Goal: Transaction & Acquisition: Purchase product/service

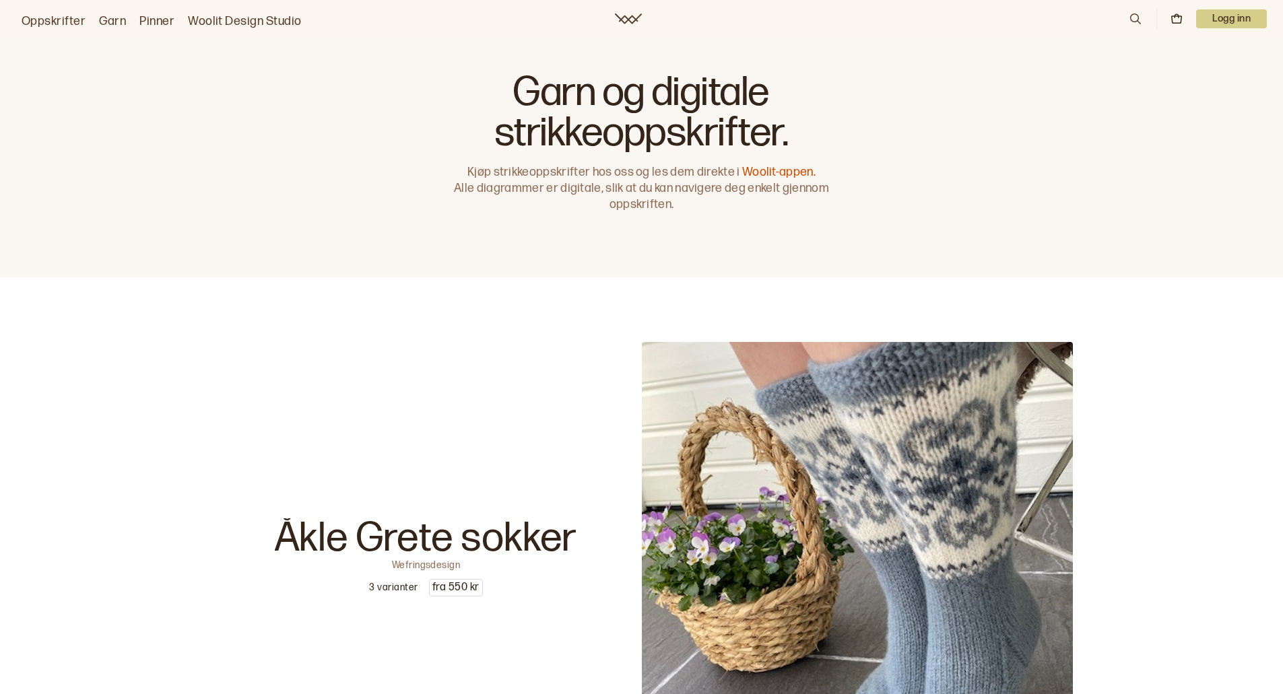
click at [1134, 13] on icon at bounding box center [1135, 18] width 11 height 11
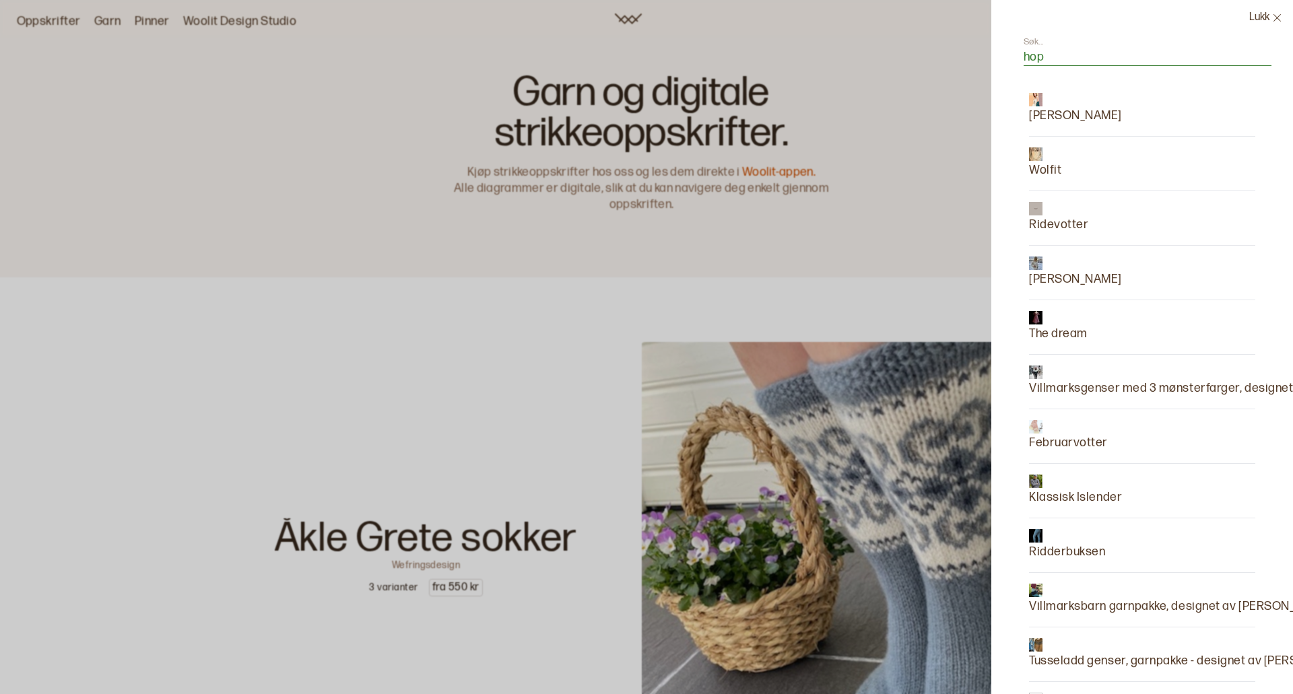
type input "hopi"
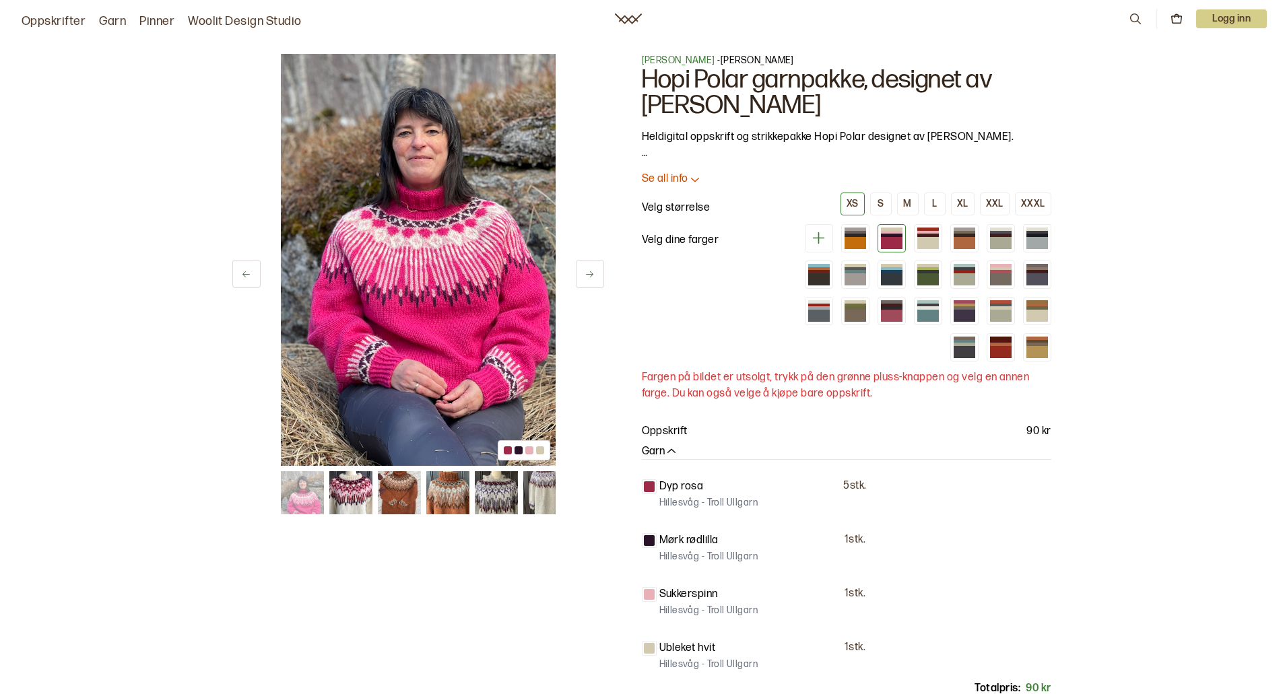
click at [38, 21] on link "Oppskrifter" at bounding box center [54, 21] width 64 height 19
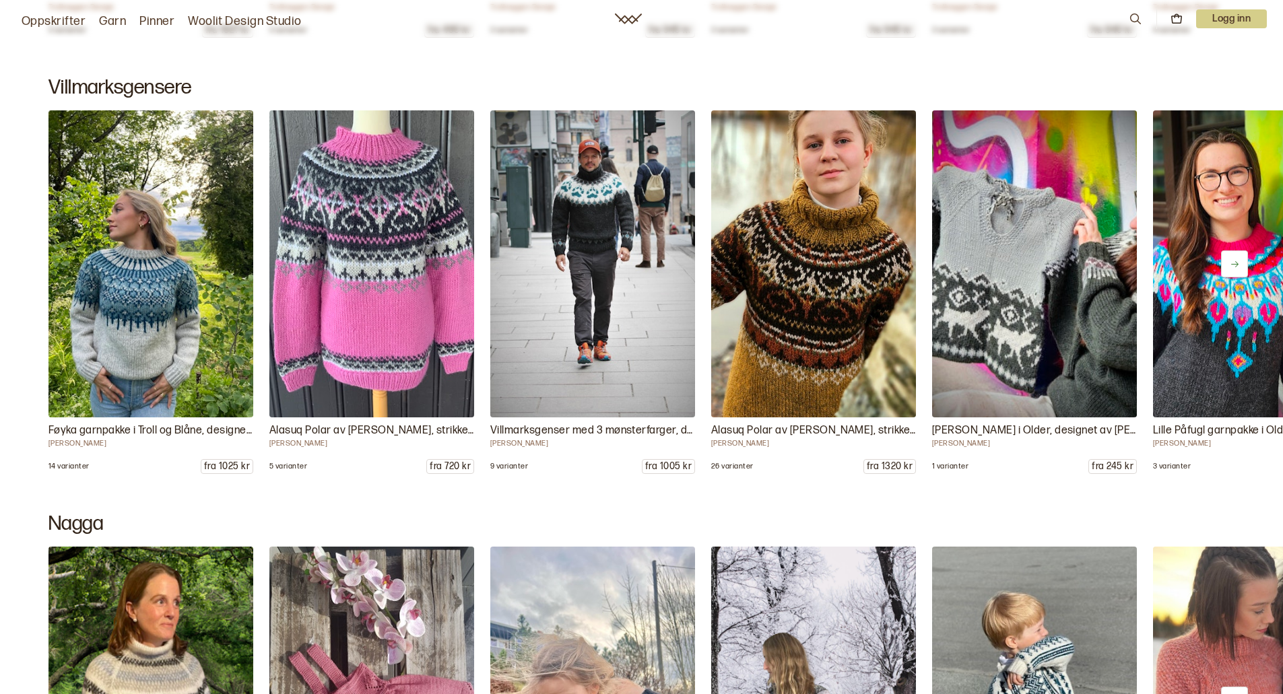
scroll to position [8066, 0]
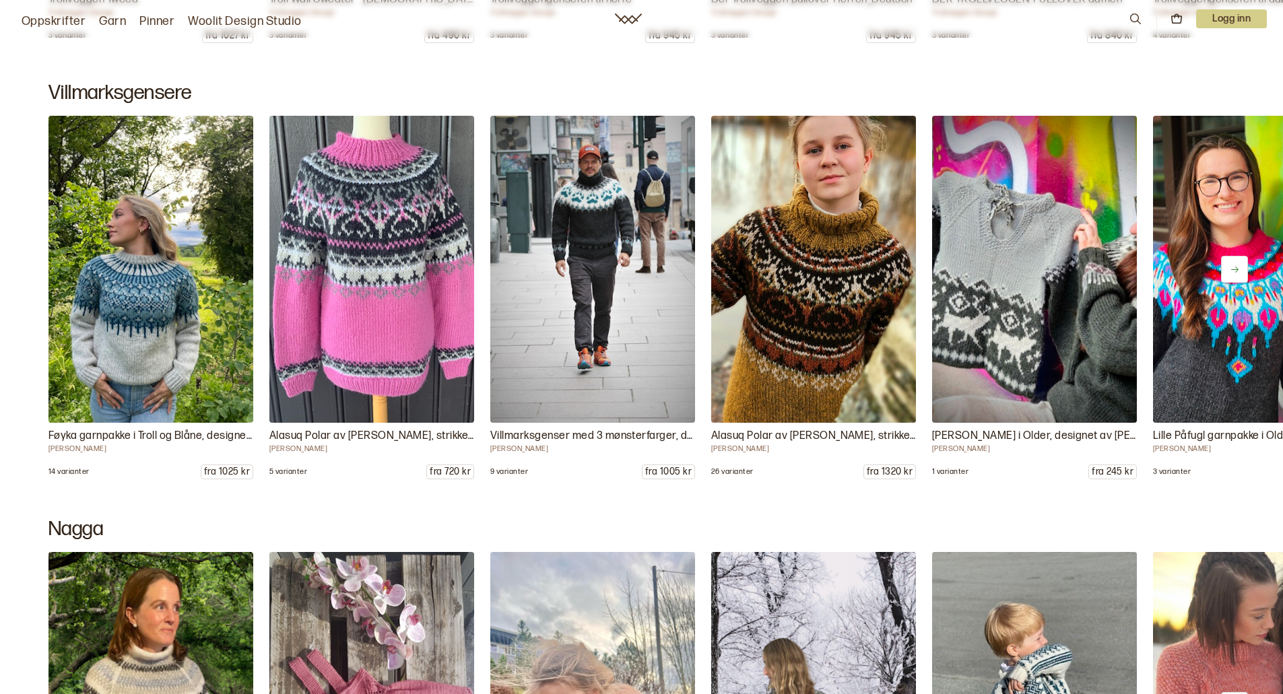
click at [1231, 269] on icon at bounding box center [1234, 270] width 10 height 10
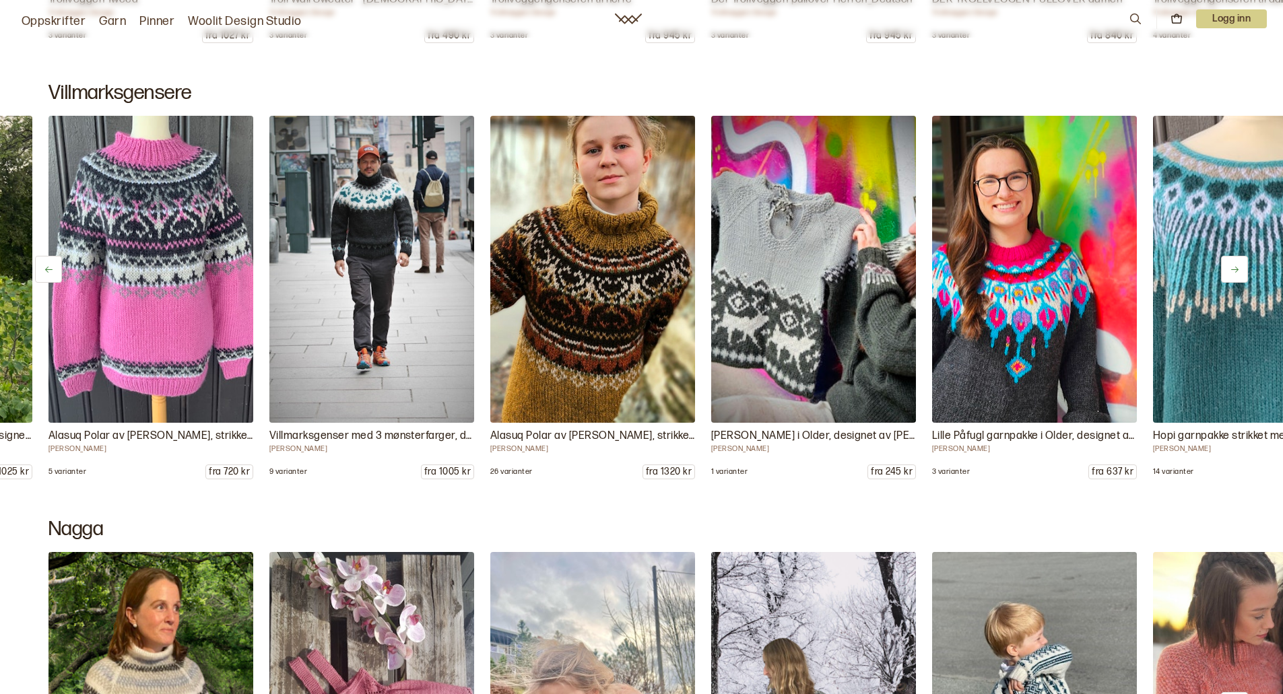
click at [1231, 269] on icon at bounding box center [1234, 270] width 10 height 10
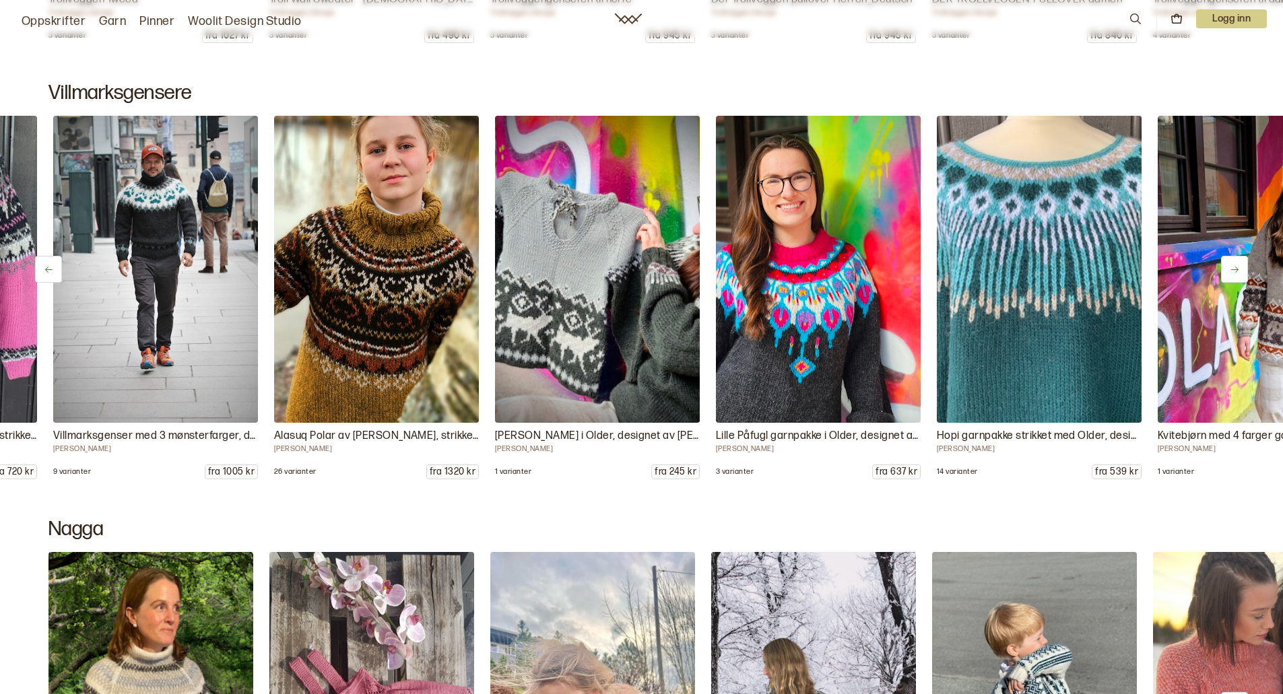
scroll to position [0, 442]
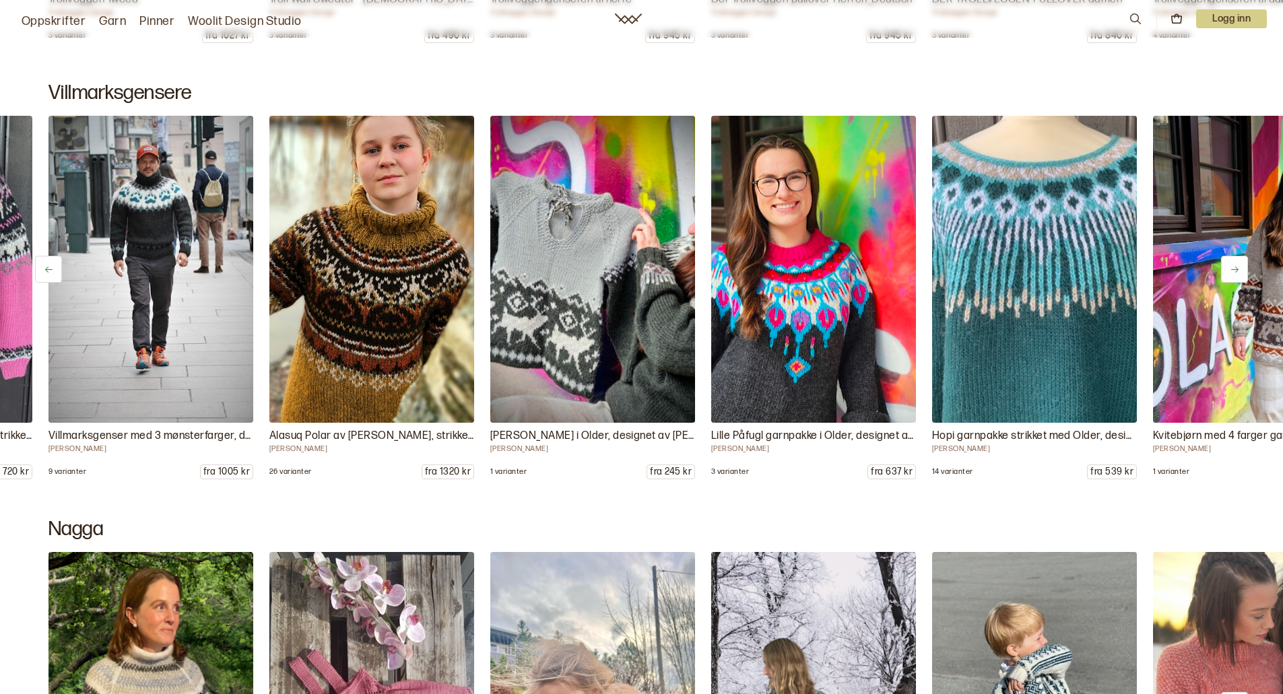
click at [1239, 265] on button at bounding box center [1234, 269] width 27 height 27
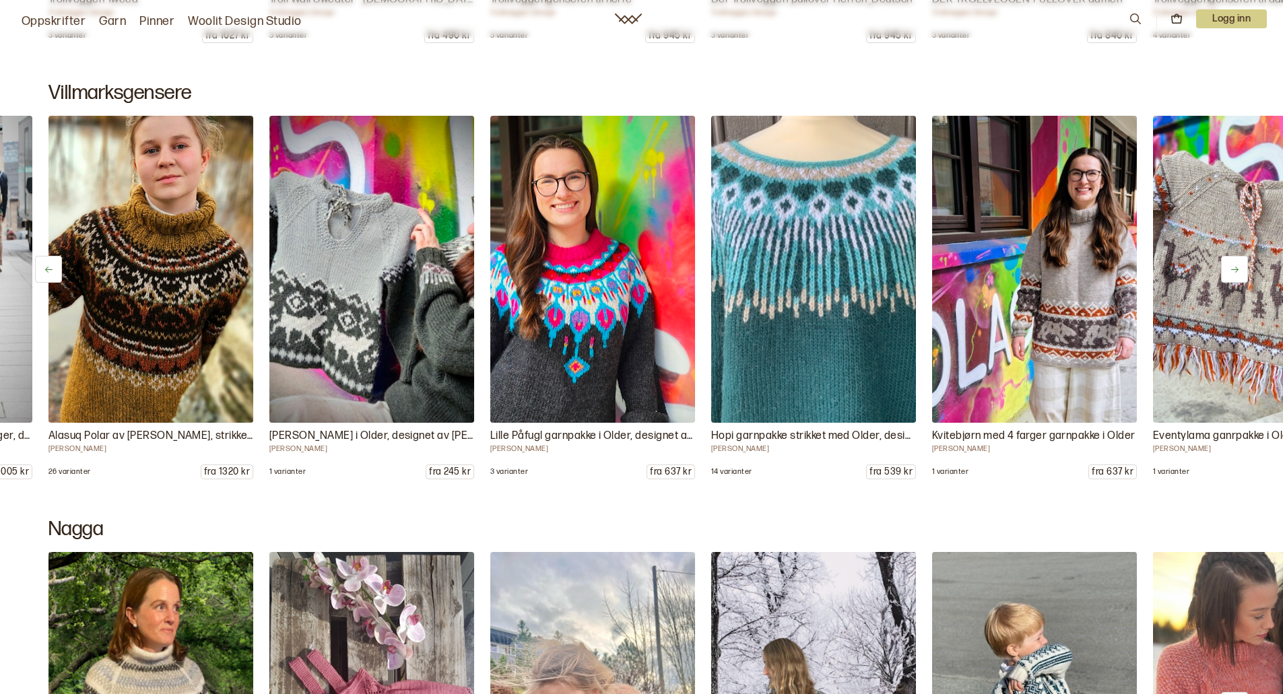
click at [1239, 265] on button at bounding box center [1234, 269] width 27 height 27
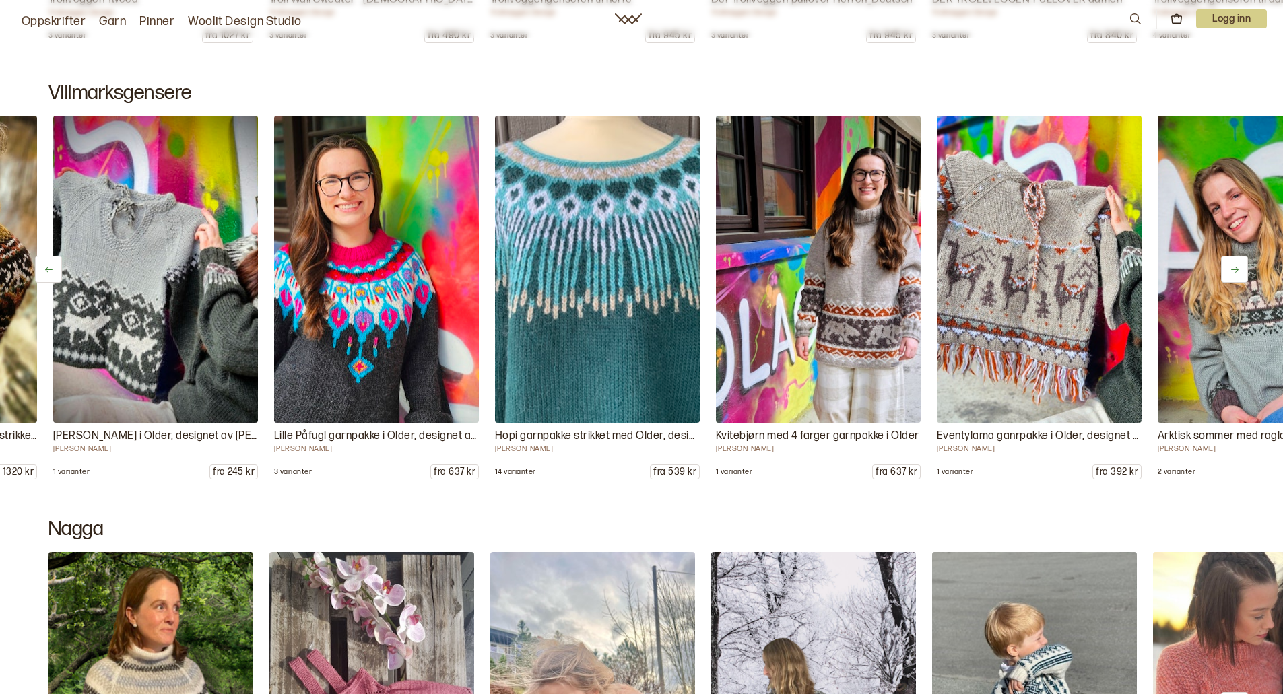
scroll to position [0, 883]
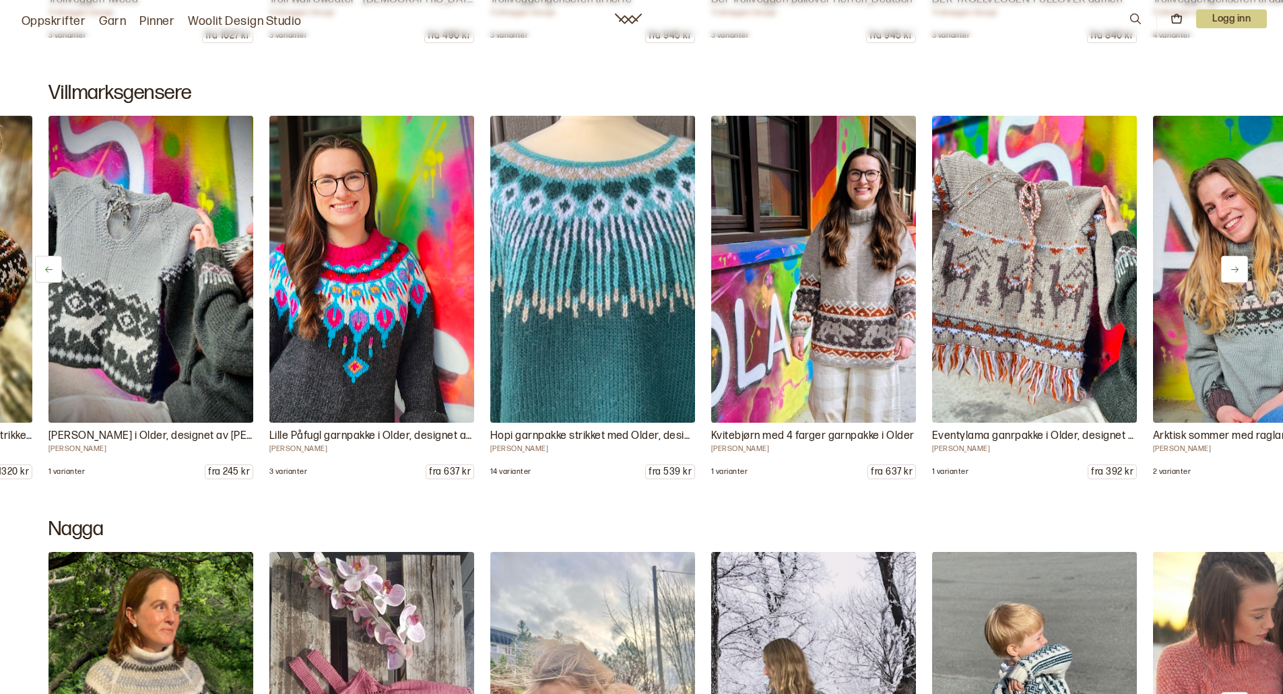
click at [1239, 265] on button at bounding box center [1234, 269] width 27 height 27
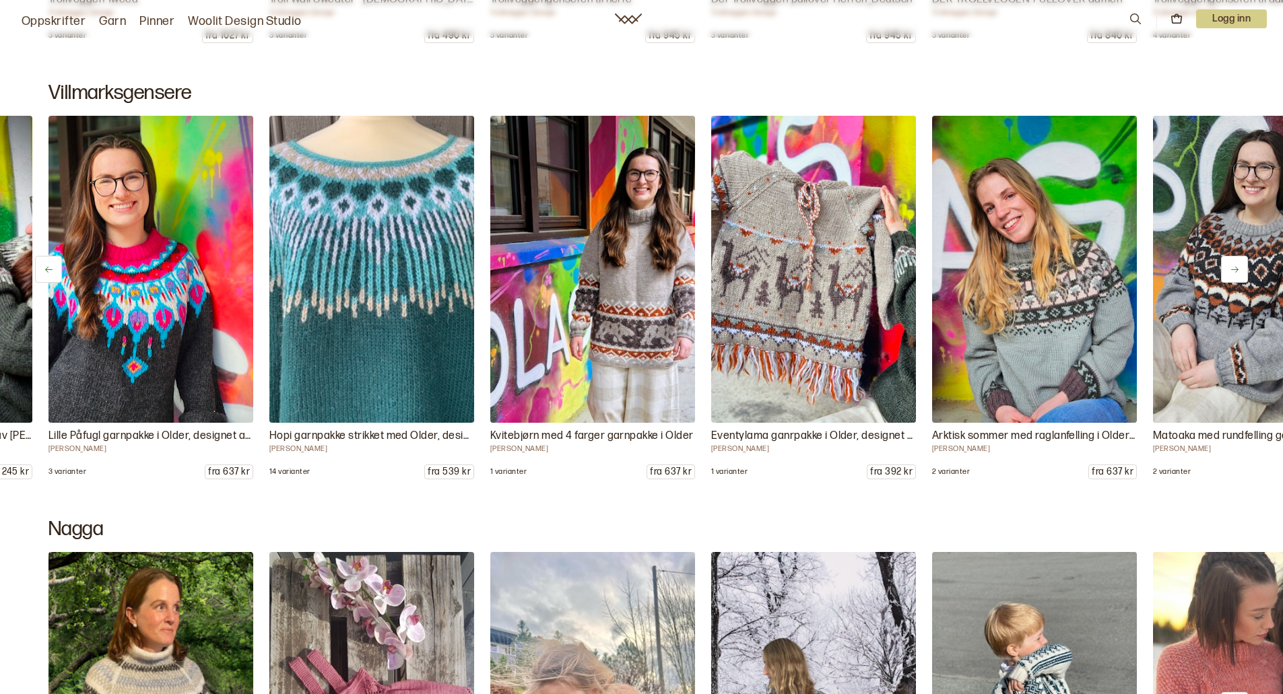
click at [1239, 265] on button at bounding box center [1234, 269] width 27 height 27
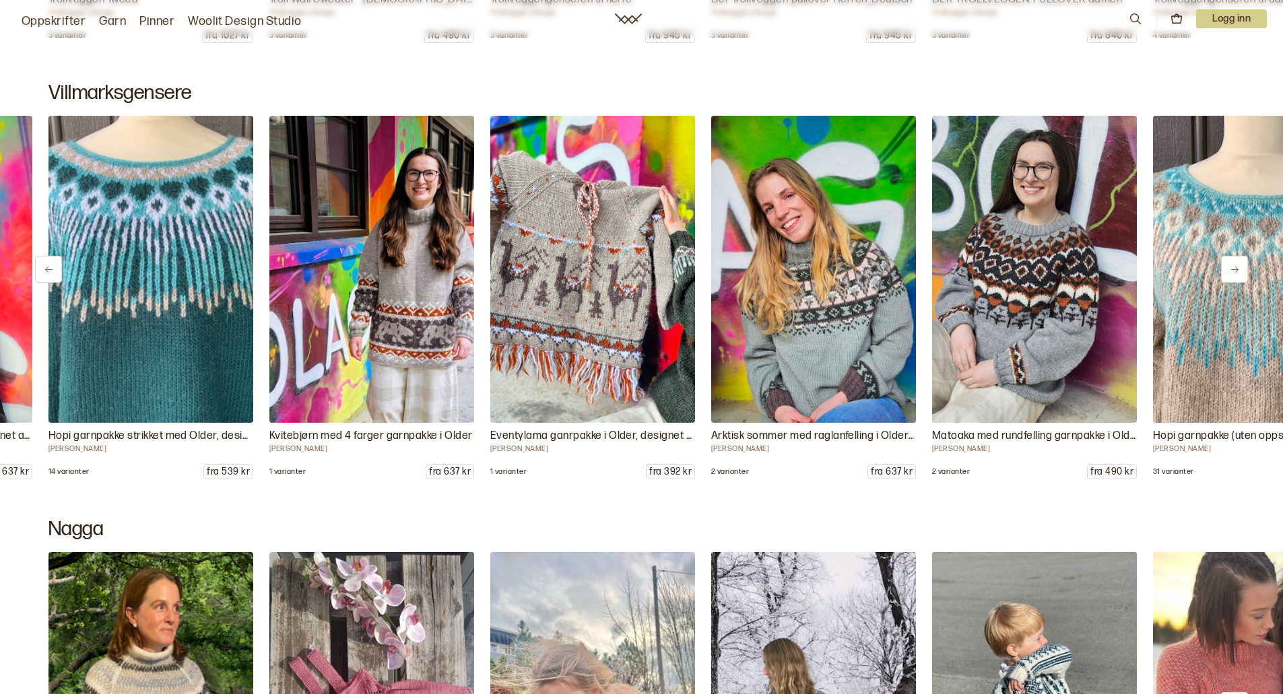
click at [1239, 265] on button at bounding box center [1234, 269] width 27 height 27
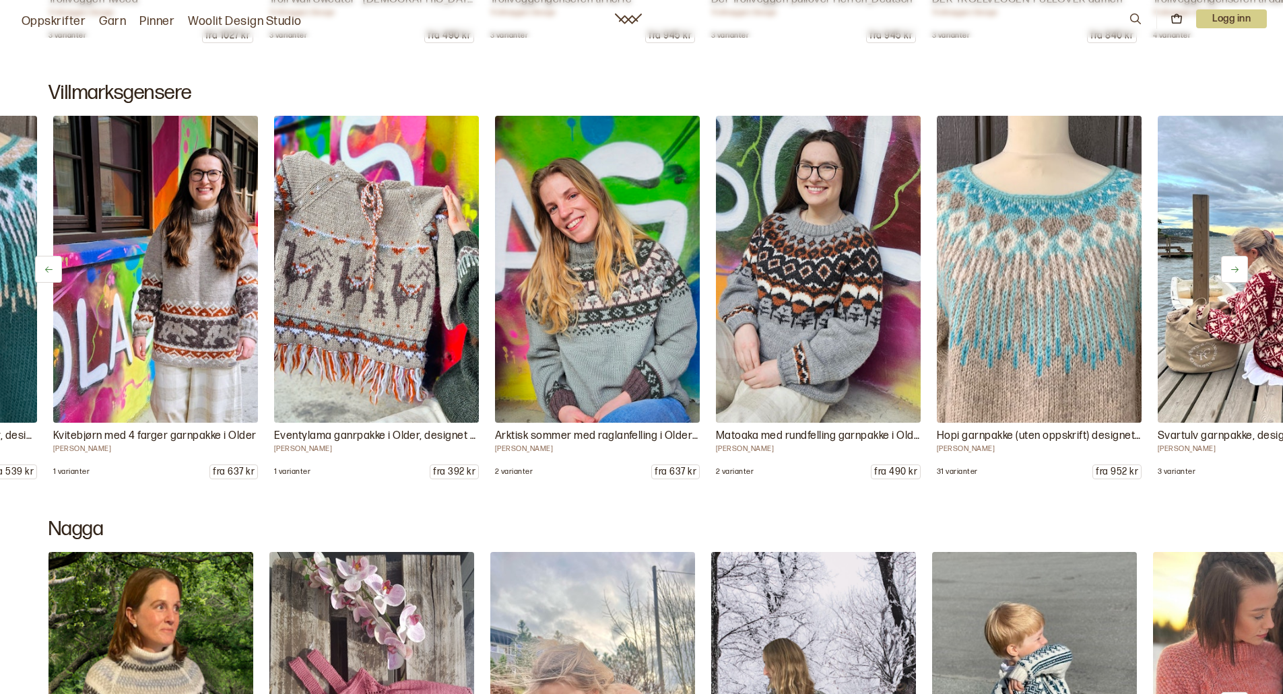
scroll to position [0, 1546]
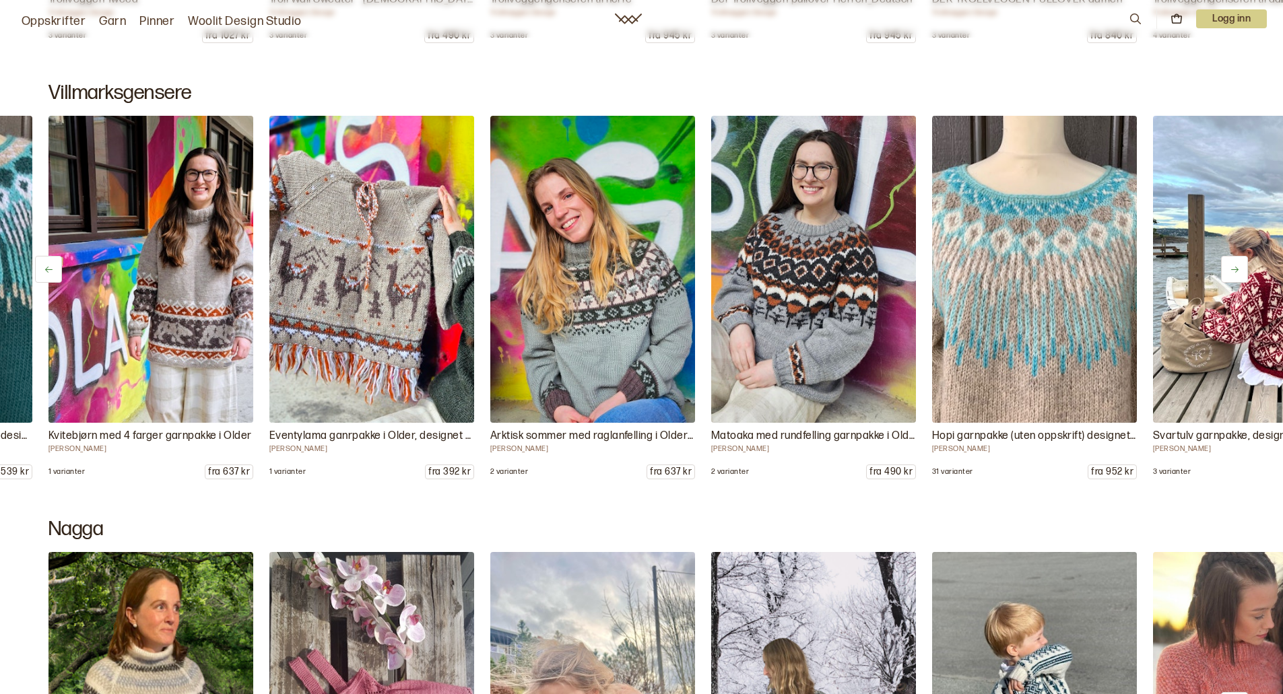
click at [1038, 432] on p "Hopi garnpakke (uten oppskrift) designet av [PERSON_NAME]" at bounding box center [1034, 436] width 205 height 16
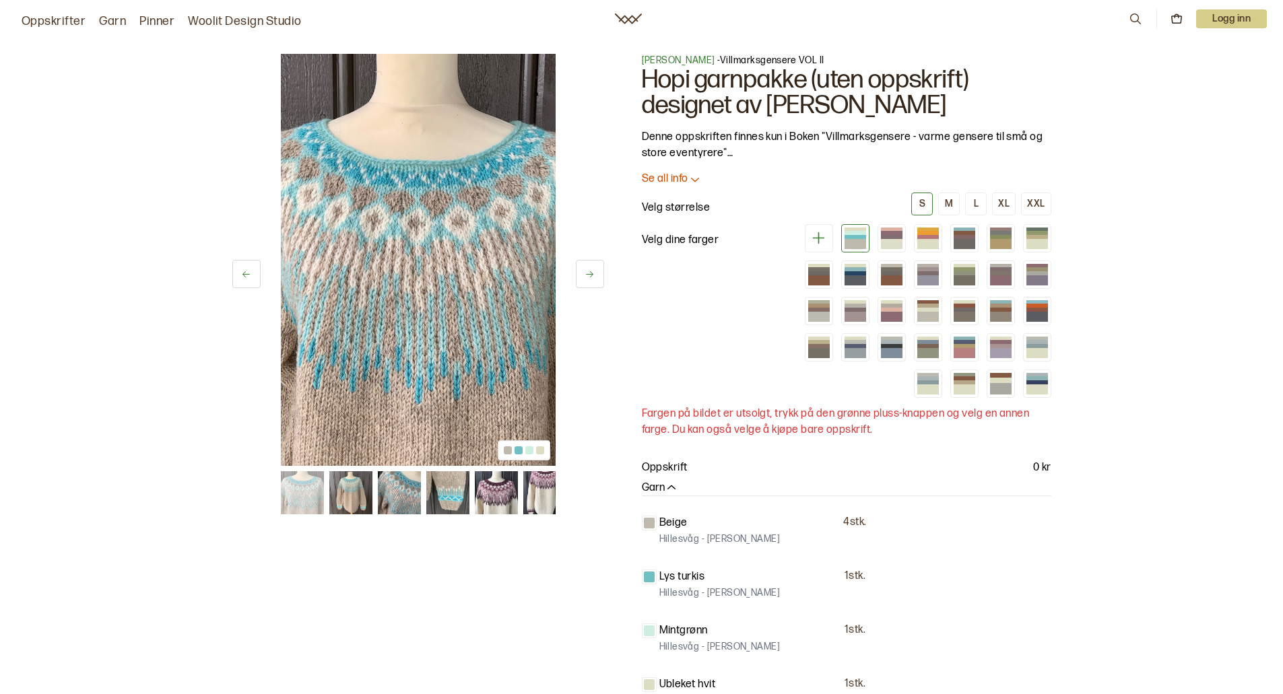
click at [691, 175] on icon at bounding box center [694, 178] width 13 height 13
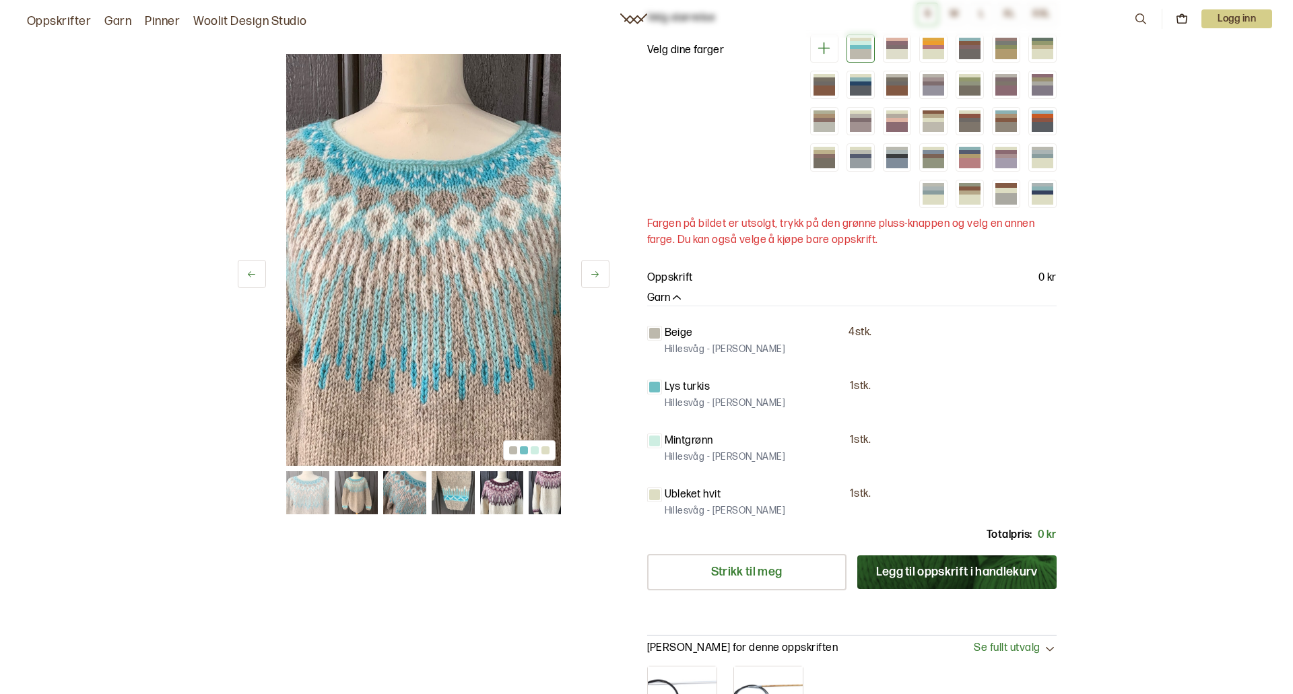
scroll to position [1010, 0]
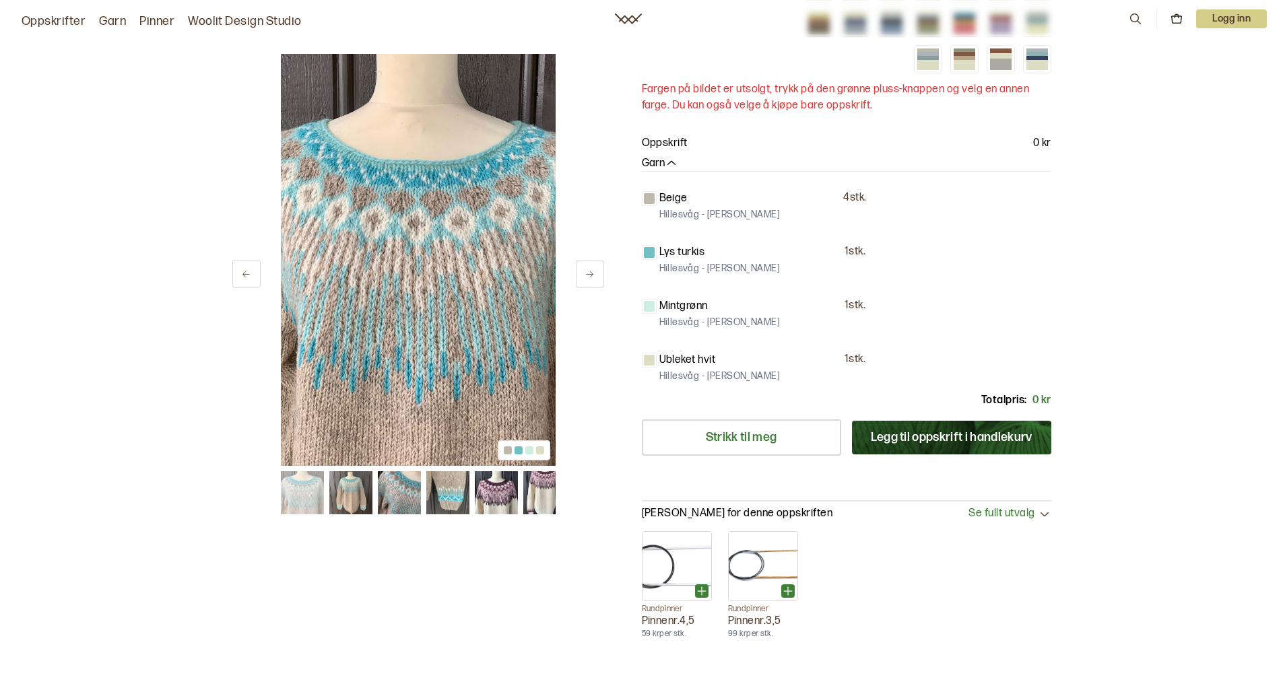
click at [934, 421] on button "Legg til oppskrift i handlekurv" at bounding box center [951, 438] width 199 height 34
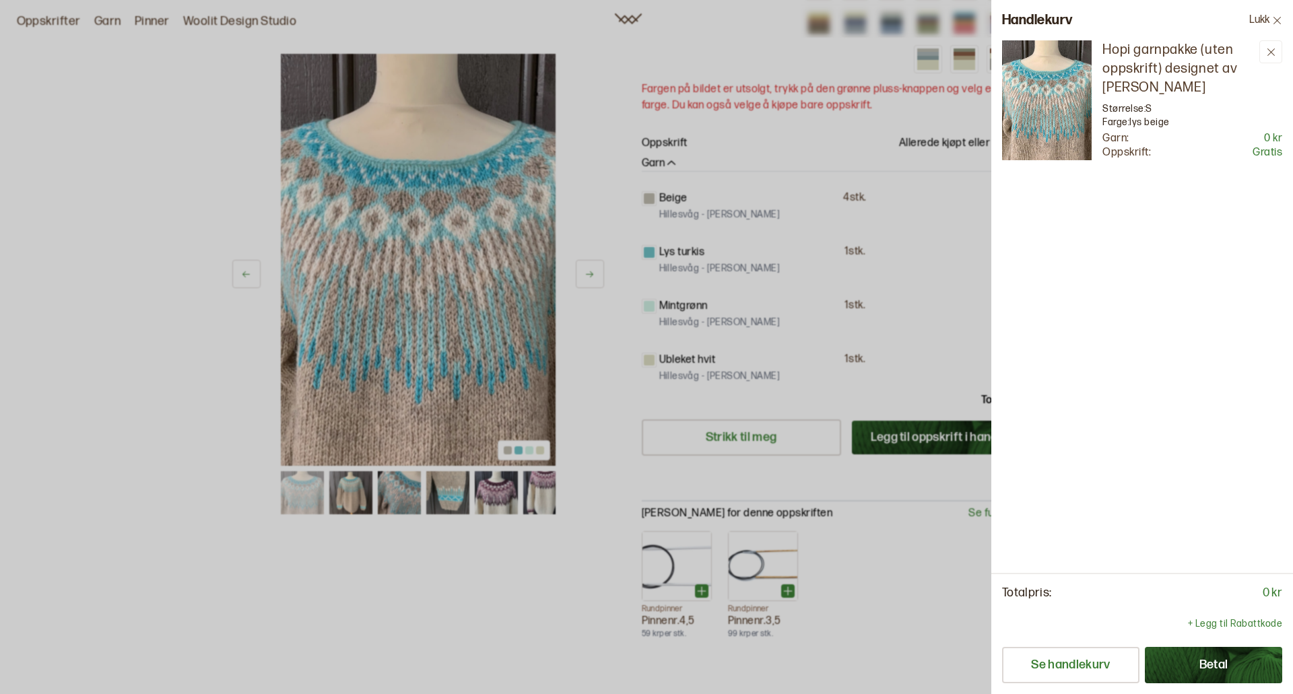
click at [1198, 659] on button "Betal" at bounding box center [1213, 665] width 137 height 36
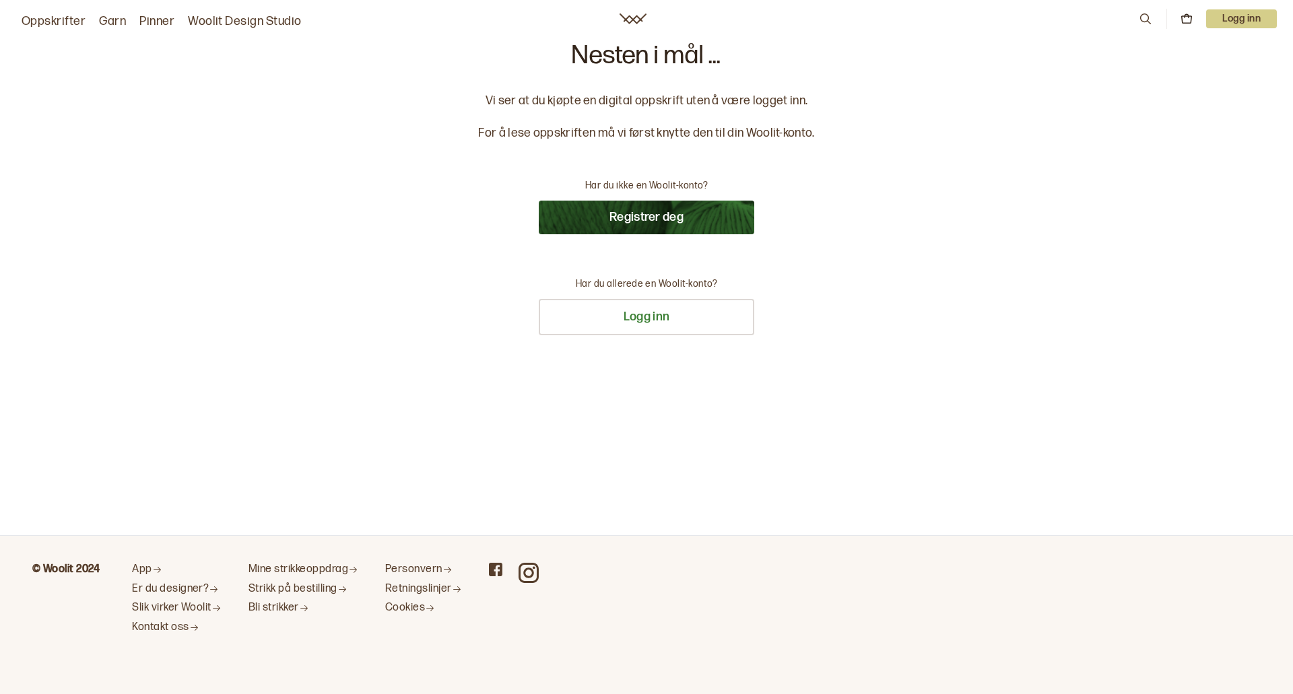
click at [648, 216] on button "Registrer deg" at bounding box center [646, 218] width 215 height 34
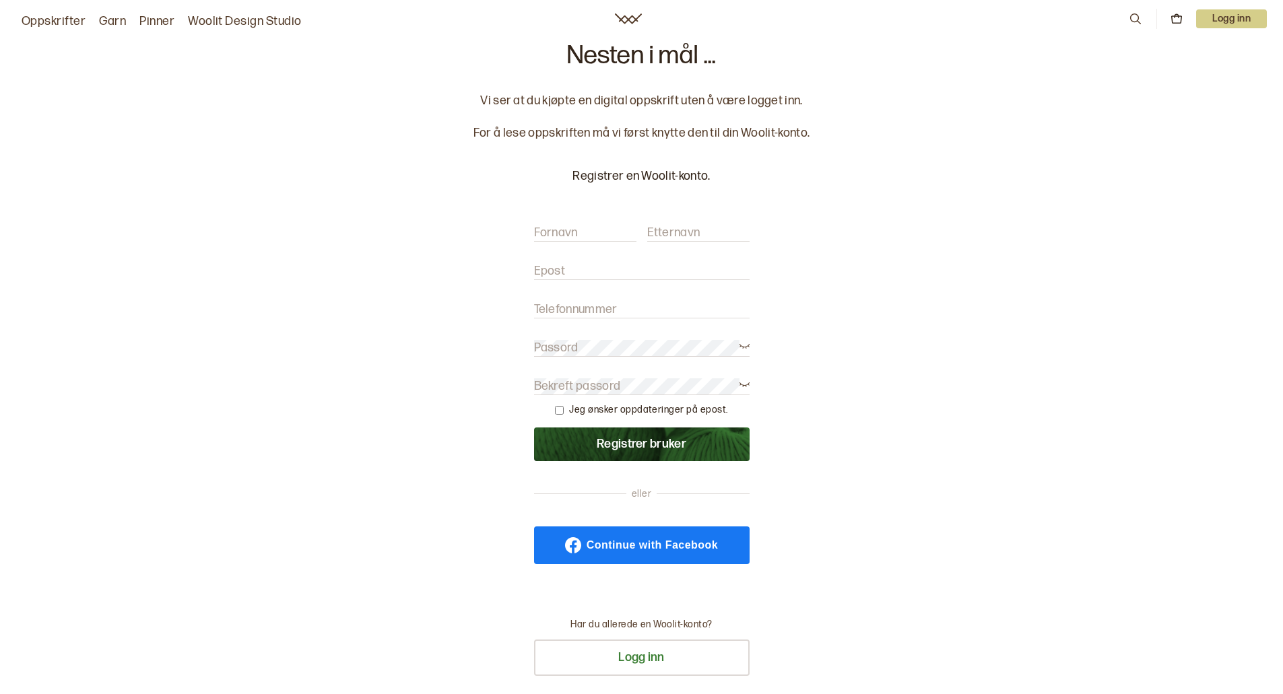
click at [542, 228] on label "Fornavn" at bounding box center [556, 233] width 44 height 16
click at [542, 228] on input "Fornavn" at bounding box center [585, 233] width 102 height 17
type input "Hilde Katrin"
type input "Johansen"
type input "h-katr-j@online.no"
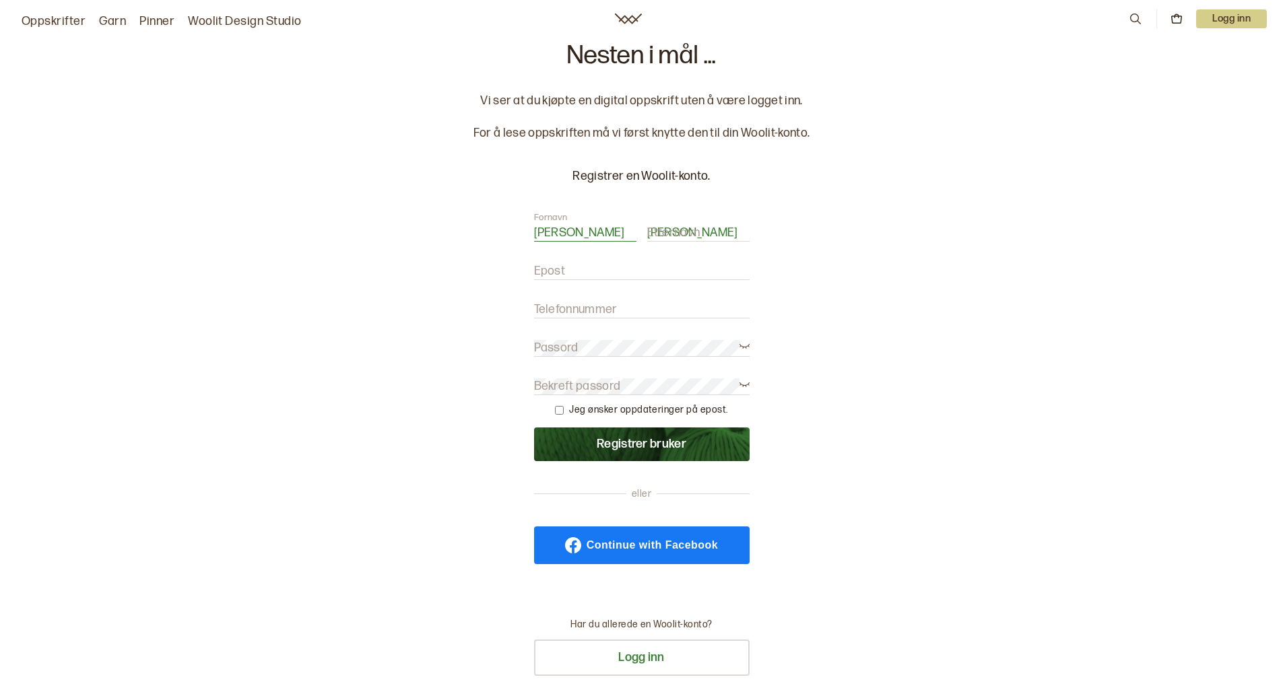
type input "97583578"
click at [570, 381] on label "Bekreft passord" at bounding box center [577, 386] width 87 height 16
click at [561, 411] on input "checkbox" at bounding box center [559, 410] width 9 height 9
checkbox input "true"
click at [606, 438] on button "Registrer bruker" at bounding box center [641, 445] width 215 height 34
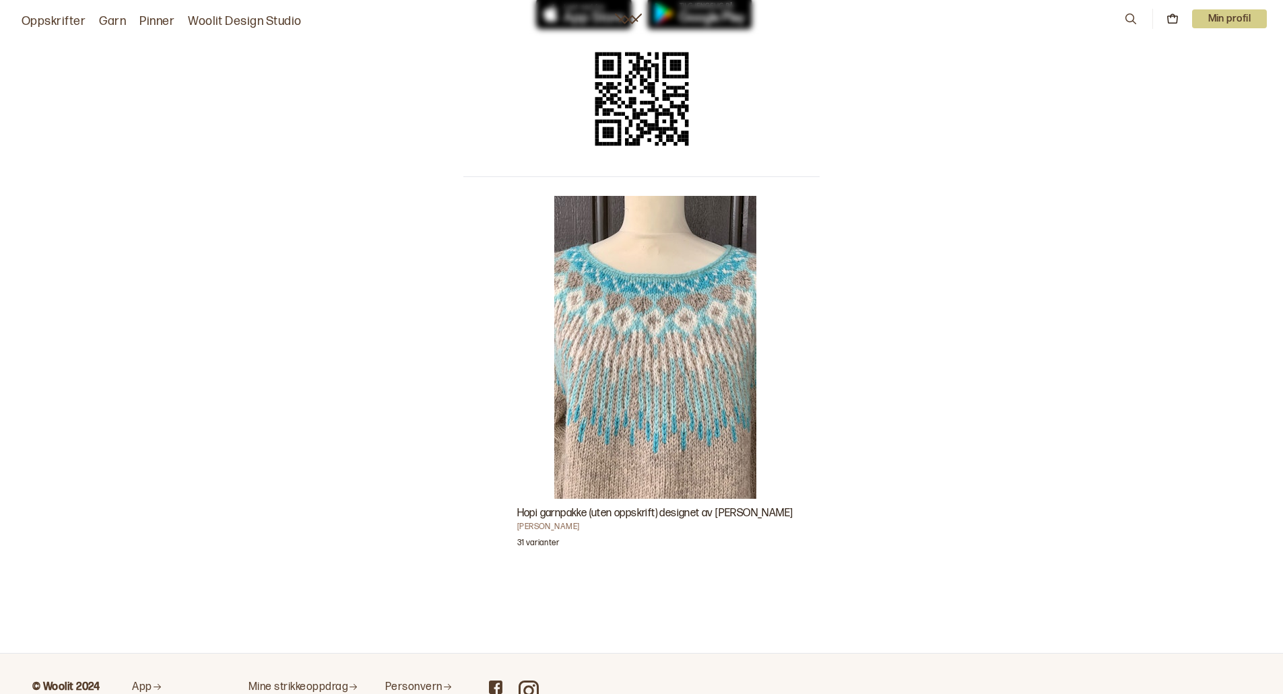
scroll to position [202, 0]
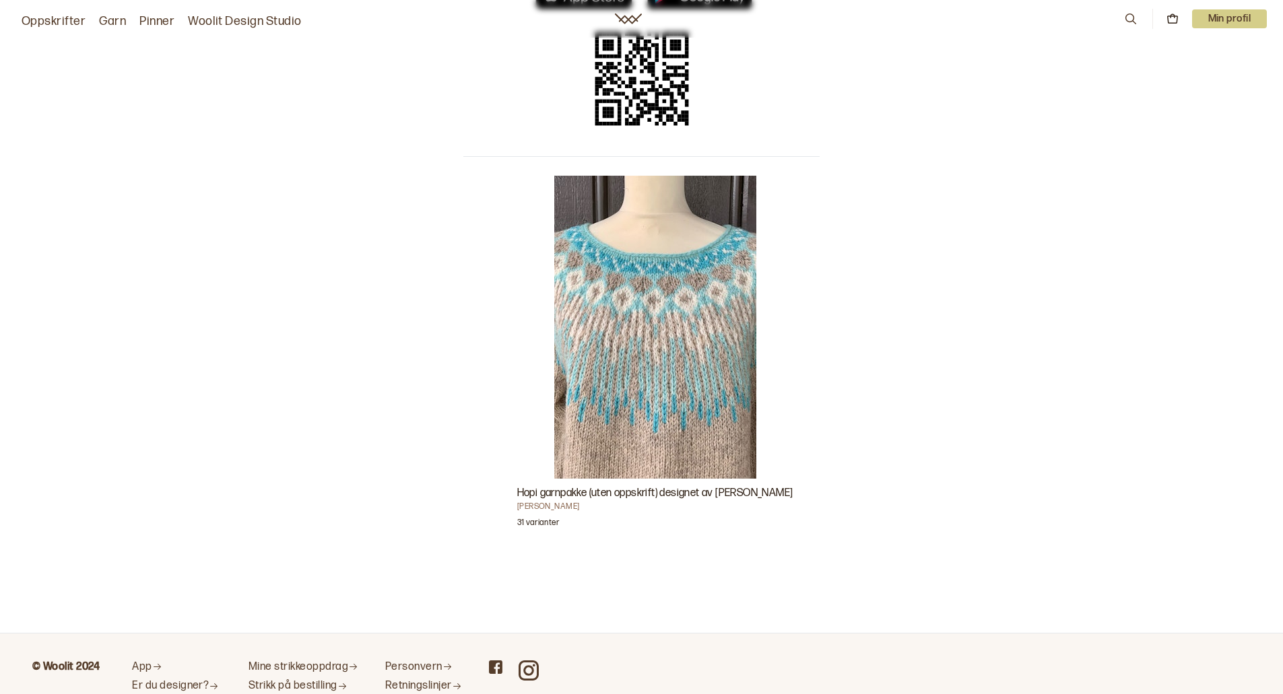
click at [1219, 19] on p "Min profil" at bounding box center [1229, 18] width 75 height 19
click at [1190, 48] on span "Profil" at bounding box center [1182, 54] width 25 height 13
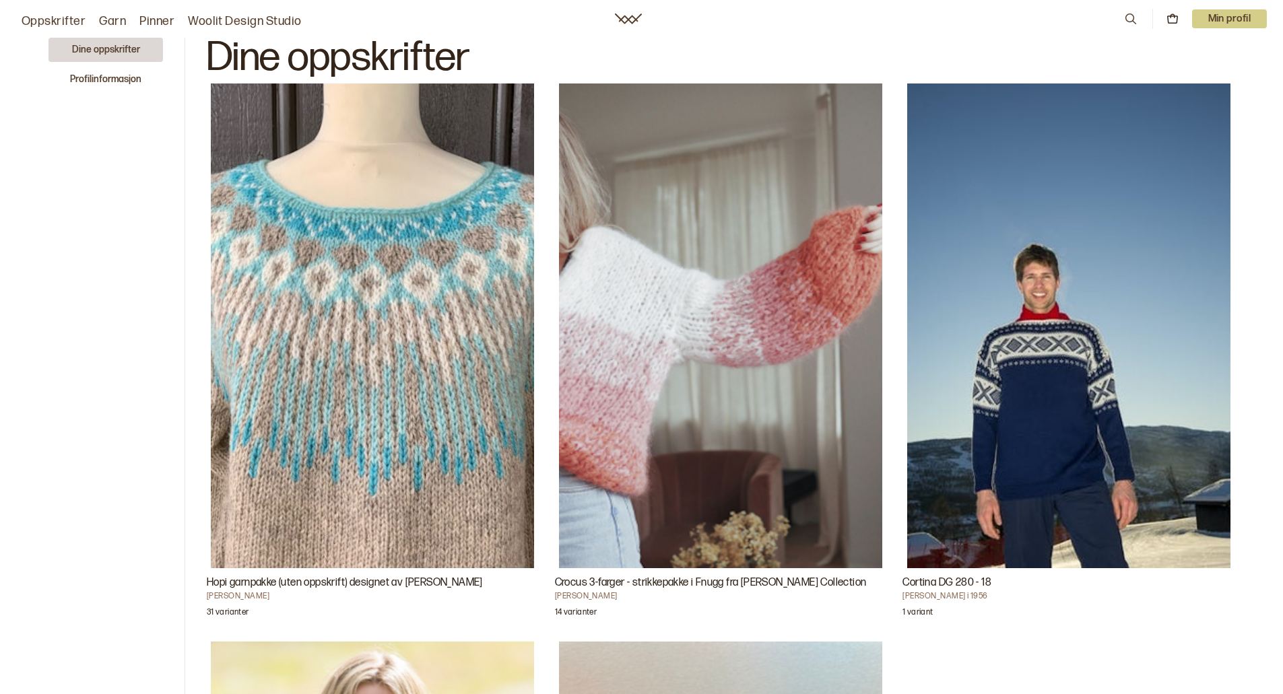
click at [358, 575] on h3 "Hopi garnpakke (uten oppskrift) designet av [PERSON_NAME]" at bounding box center [373, 583] width 332 height 16
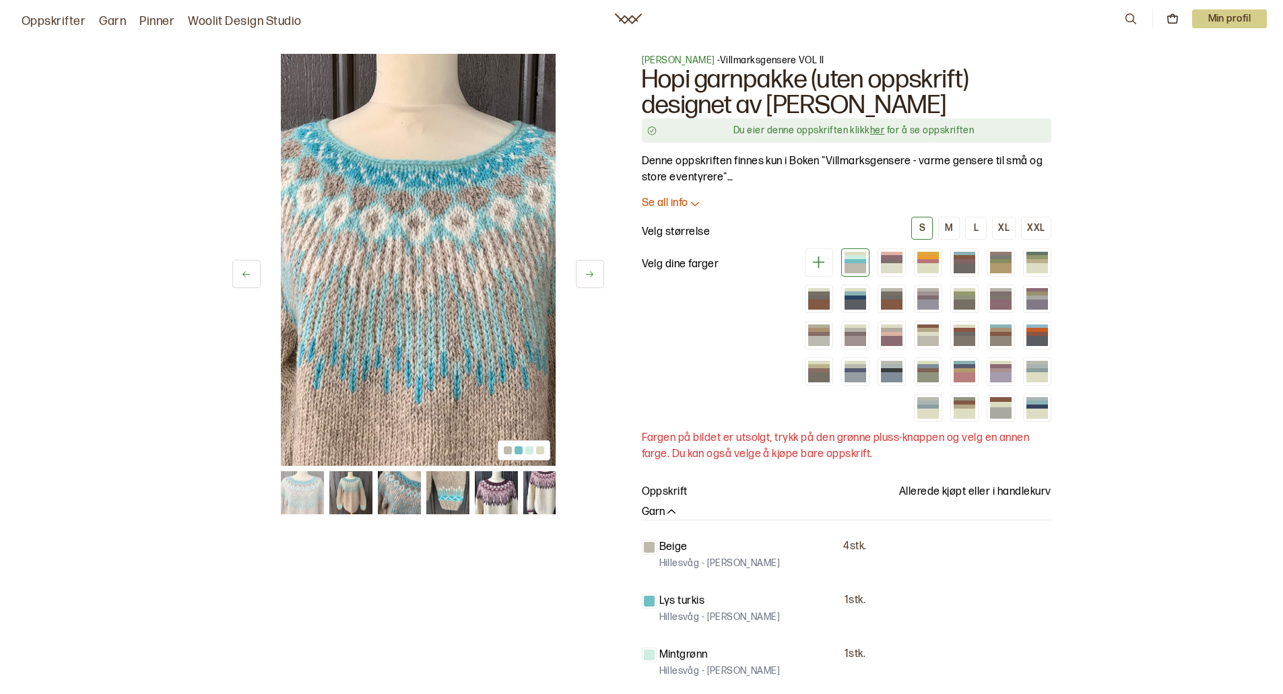
click at [877, 130] on link "her" at bounding box center [877, 130] width 14 height 11
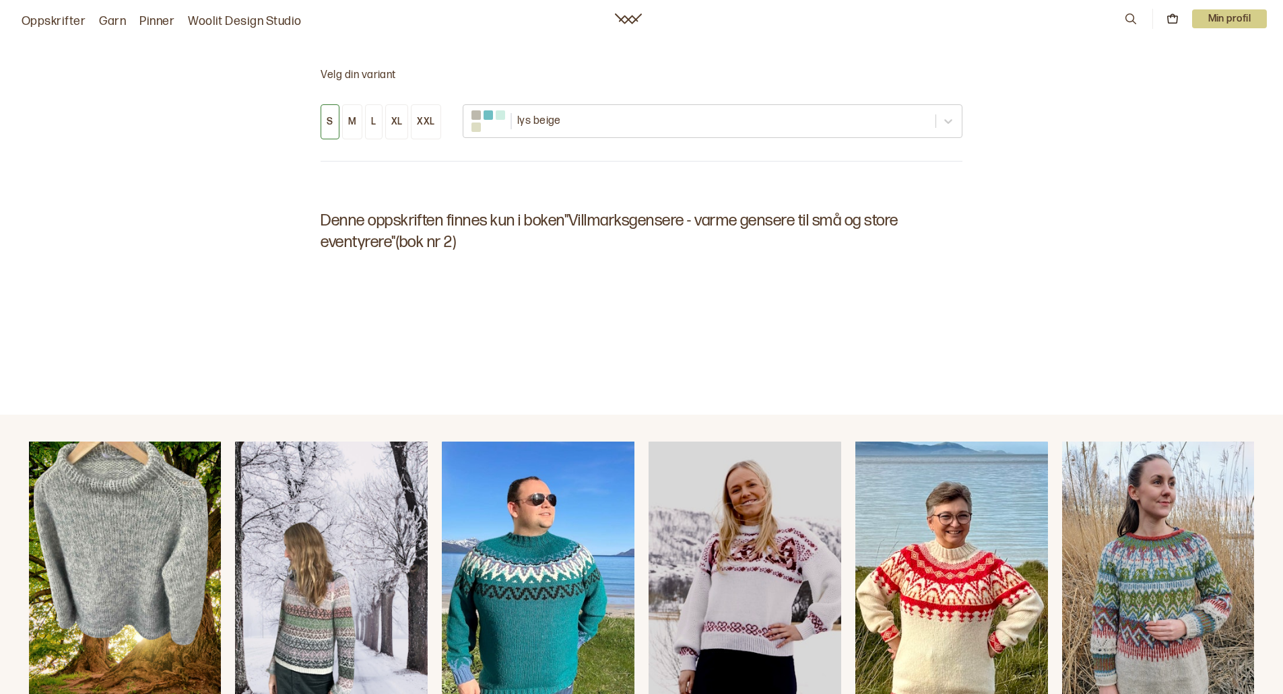
scroll to position [1026, 0]
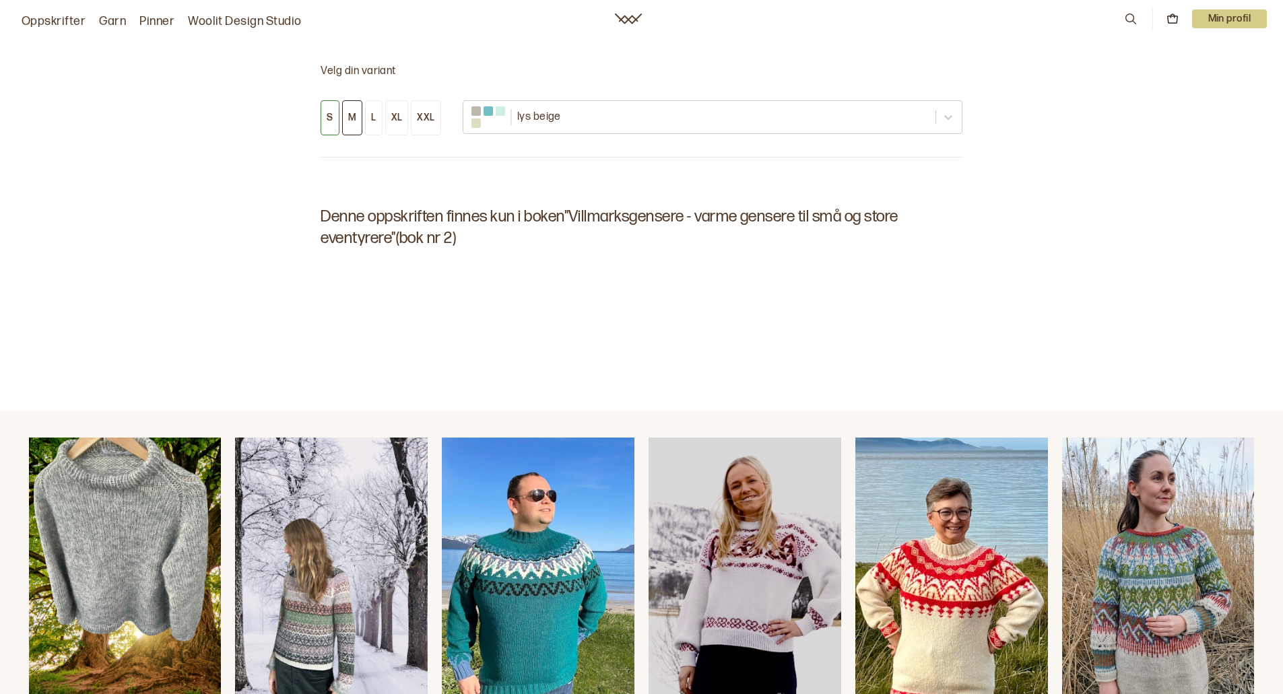
click at [351, 120] on div "M" at bounding box center [352, 118] width 8 height 12
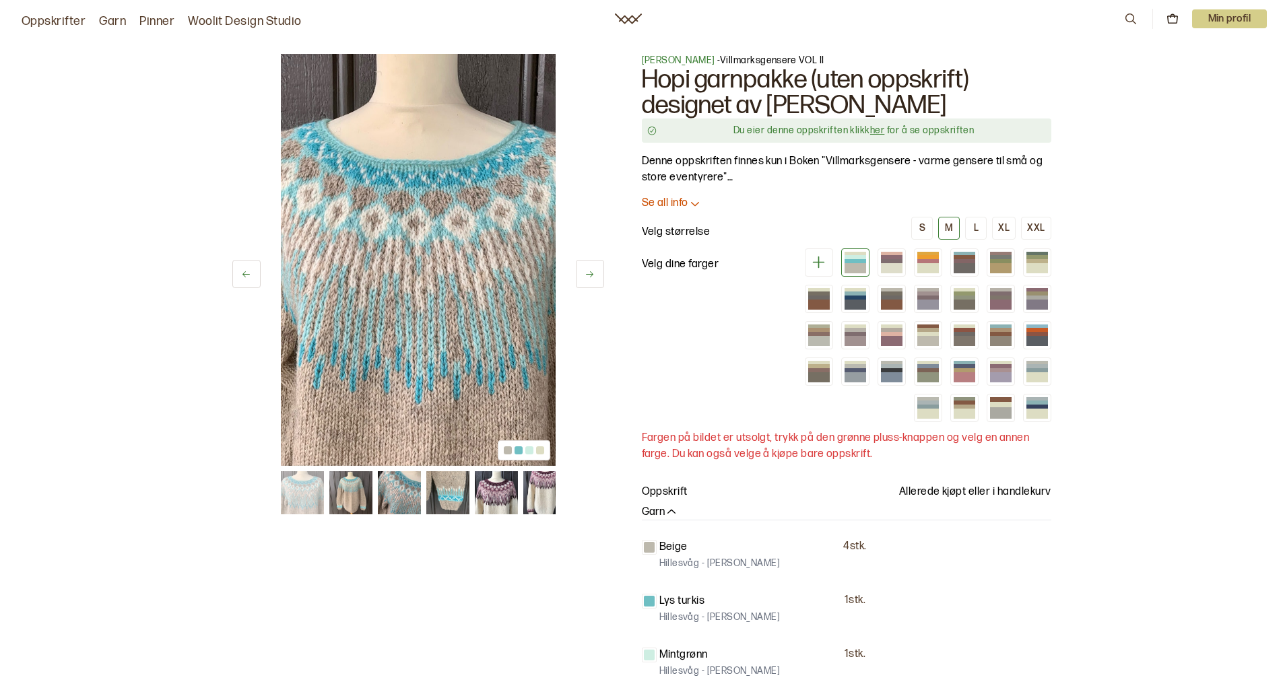
click at [876, 129] on link "her" at bounding box center [877, 130] width 14 height 11
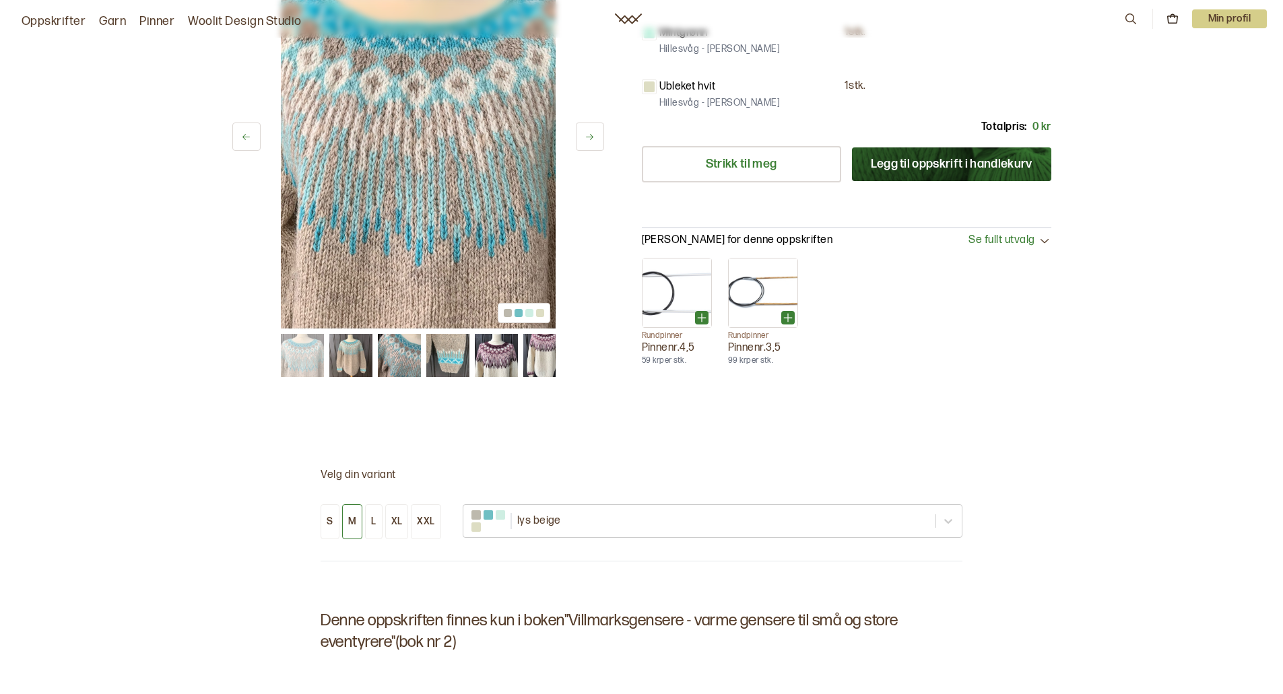
scroll to position [218, 0]
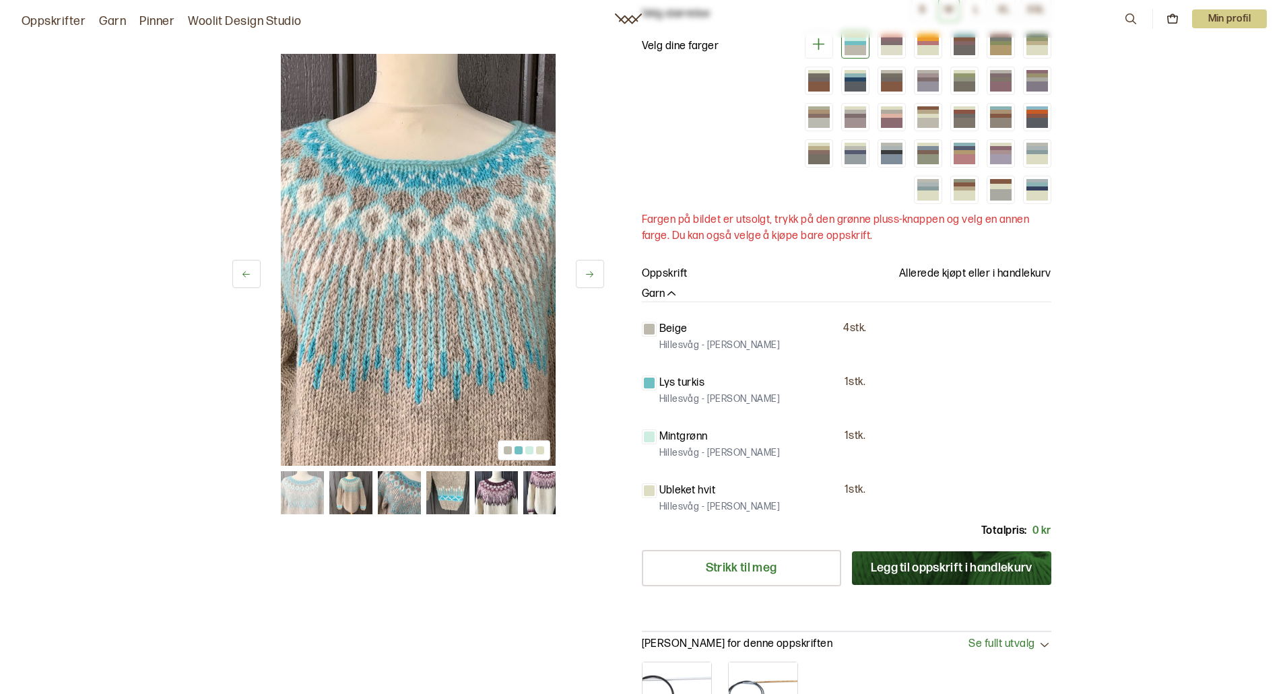
click at [352, 494] on img at bounding box center [350, 492] width 43 height 43
